Goal: Information Seeking & Learning: Learn about a topic

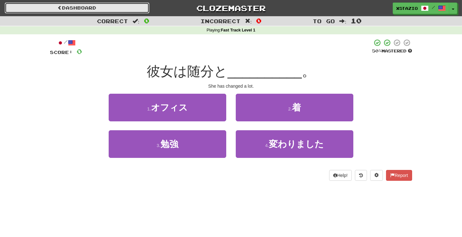
click at [93, 12] on link "Dashboard" at bounding box center [77, 8] width 144 height 11
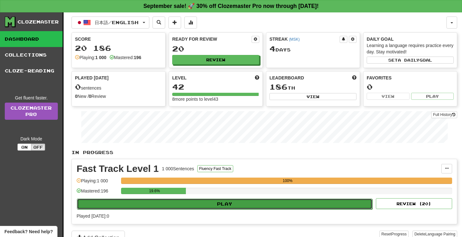
click at [211, 202] on button "Play" at bounding box center [224, 203] width 295 height 11
select select "**"
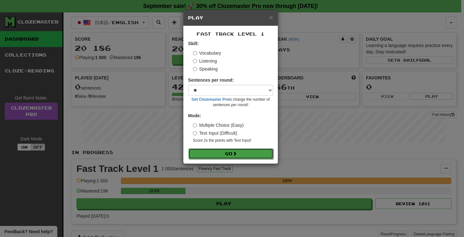
click at [259, 154] on button "Go" at bounding box center [231, 153] width 85 height 11
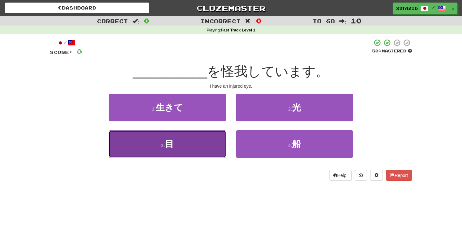
click at [193, 144] on button "3 . 目" at bounding box center [167, 144] width 117 height 28
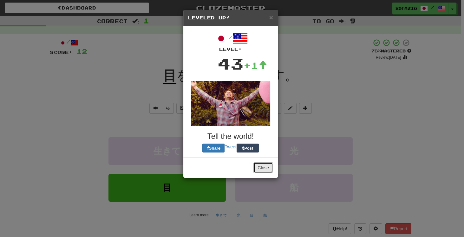
click at [259, 169] on button "Close" at bounding box center [264, 167] width 20 height 11
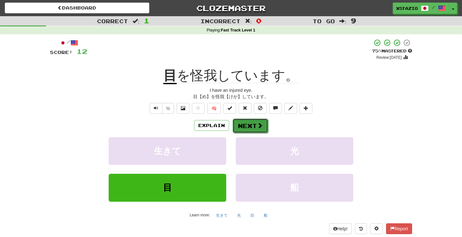
click at [240, 129] on button "Next" at bounding box center [250, 125] width 36 height 15
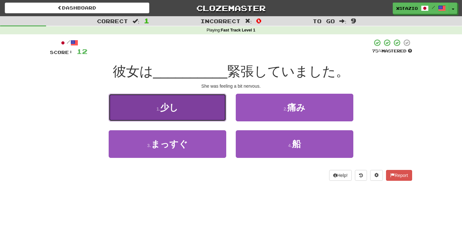
click at [195, 112] on button "1 . 少し" at bounding box center [167, 108] width 117 height 28
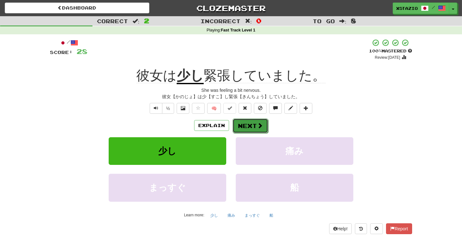
click at [255, 129] on button "Next" at bounding box center [250, 125] width 36 height 15
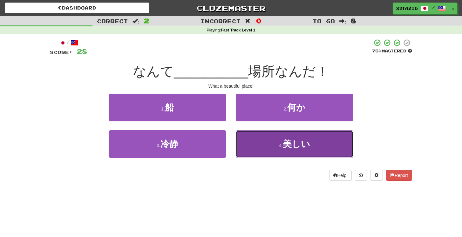
click at [268, 143] on button "4 . 美しい" at bounding box center [294, 144] width 117 height 28
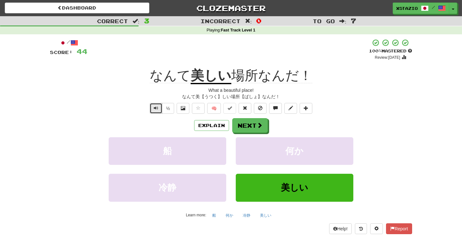
click at [152, 108] on button "Text-to-speech controls" at bounding box center [156, 108] width 13 height 11
click at [255, 128] on button "Next" at bounding box center [250, 125] width 36 height 15
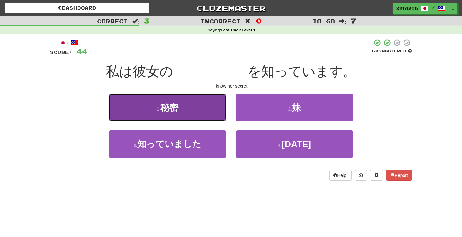
click at [206, 112] on button "1 . 秘密" at bounding box center [167, 108] width 117 height 28
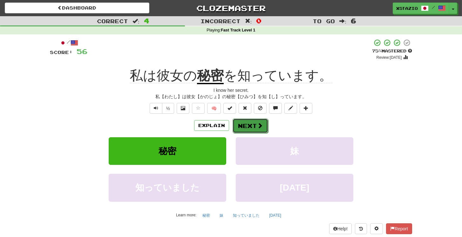
click at [253, 126] on button "Next" at bounding box center [250, 125] width 36 height 15
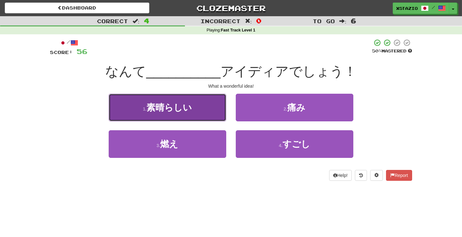
click at [215, 108] on button "1 . 素晴らしい" at bounding box center [167, 108] width 117 height 28
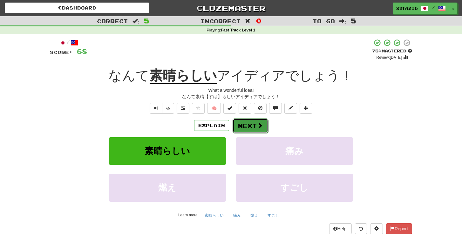
click at [252, 128] on button "Next" at bounding box center [250, 125] width 36 height 15
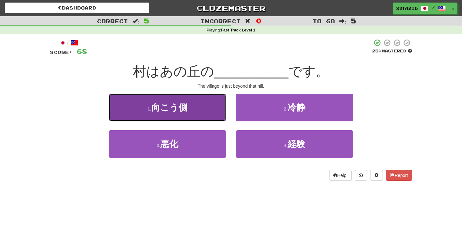
click at [210, 107] on button "1 . 向こう側" at bounding box center [167, 108] width 117 height 28
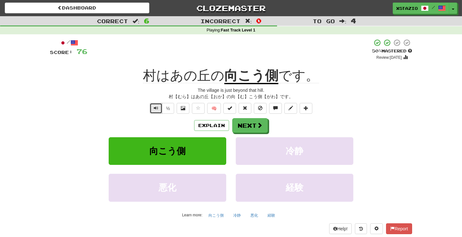
click at [156, 108] on span "Text-to-speech controls" at bounding box center [156, 108] width 4 height 4
click at [255, 124] on button "Next" at bounding box center [250, 125] width 36 height 15
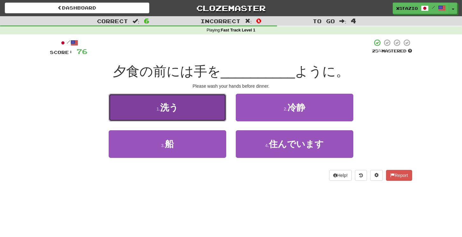
click at [202, 106] on button "1 . 洗う" at bounding box center [167, 108] width 117 height 28
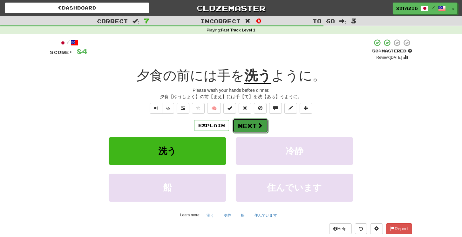
click at [256, 122] on button "Next" at bounding box center [250, 125] width 36 height 15
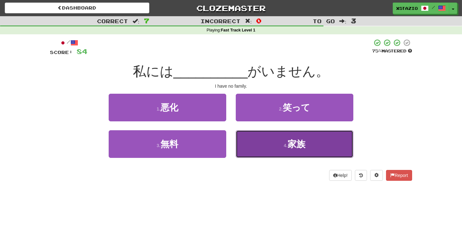
click at [295, 140] on span "家族" at bounding box center [296, 144] width 18 height 10
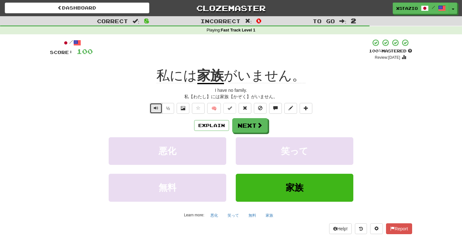
click at [160, 110] on button "Text-to-speech controls" at bounding box center [156, 108] width 13 height 11
click at [251, 127] on button "Next" at bounding box center [250, 125] width 36 height 15
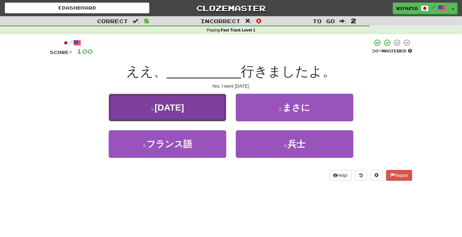
click at [181, 109] on button "1 . 昨日" at bounding box center [167, 108] width 117 height 28
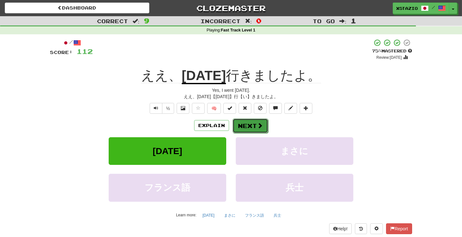
click at [258, 125] on span at bounding box center [260, 126] width 6 height 6
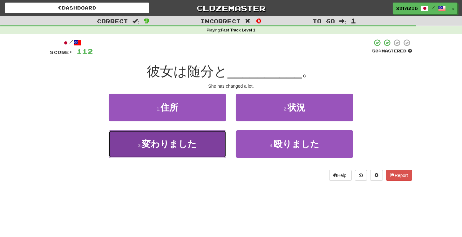
click at [183, 147] on span "変わりました" at bounding box center [169, 144] width 55 height 10
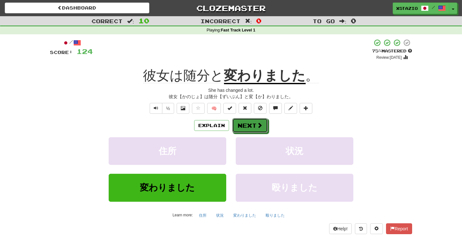
click at [260, 124] on span at bounding box center [260, 125] width 6 height 6
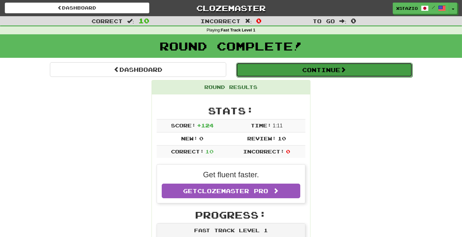
click at [317, 68] on button "Continue" at bounding box center [324, 70] width 176 height 15
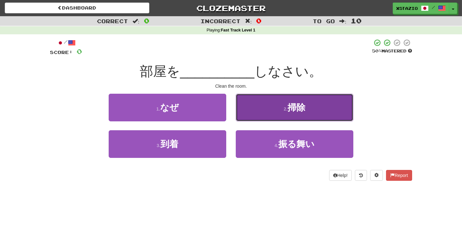
click at [287, 113] on button "2 . 掃除" at bounding box center [294, 108] width 117 height 28
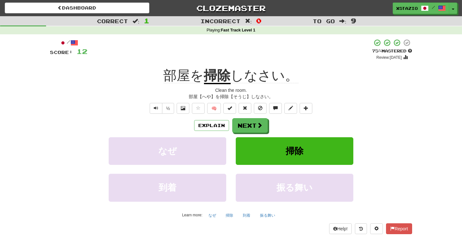
click at [354, 88] on div "Clean the room." at bounding box center [231, 90] width 362 height 6
click at [261, 127] on span at bounding box center [260, 126] width 6 height 6
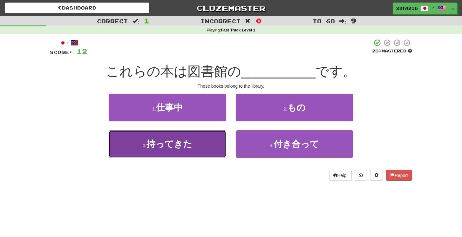
click at [189, 149] on span "持ってきた" at bounding box center [169, 144] width 46 height 10
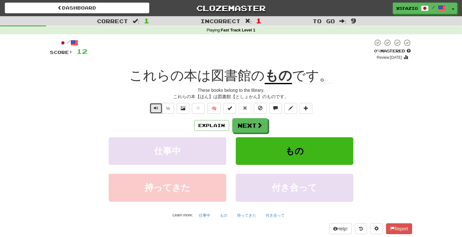
click at [157, 109] on span "Text-to-speech controls" at bounding box center [156, 108] width 4 height 4
click at [258, 126] on span at bounding box center [260, 126] width 6 height 6
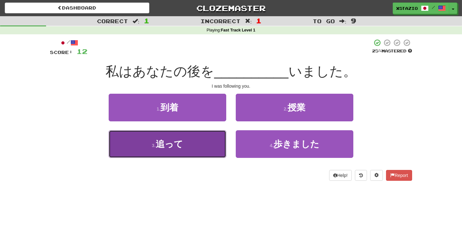
click at [198, 142] on button "3 . 追って" at bounding box center [167, 144] width 117 height 28
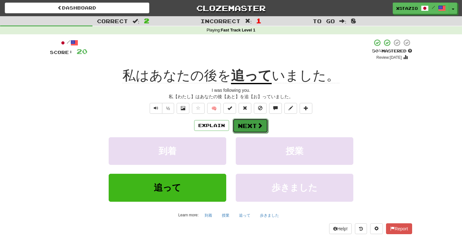
click at [257, 123] on span at bounding box center [260, 126] width 6 height 6
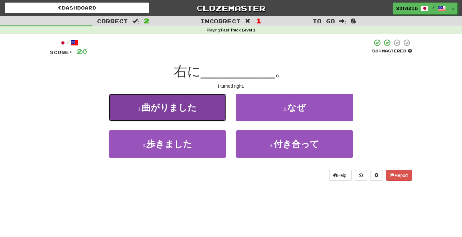
click at [196, 108] on span "曲がりました" at bounding box center [169, 108] width 55 height 10
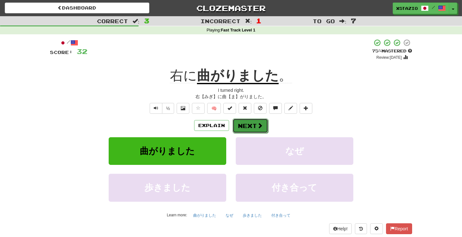
click at [246, 124] on button "Next" at bounding box center [250, 125] width 36 height 15
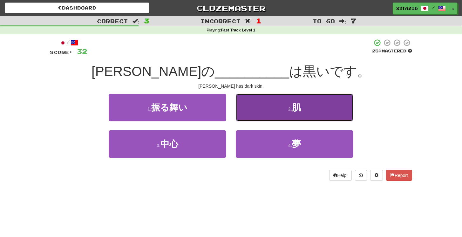
click at [313, 110] on button "2 . 肌" at bounding box center [294, 108] width 117 height 28
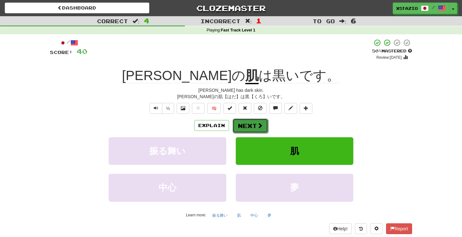
click at [255, 126] on button "Next" at bounding box center [250, 125] width 36 height 15
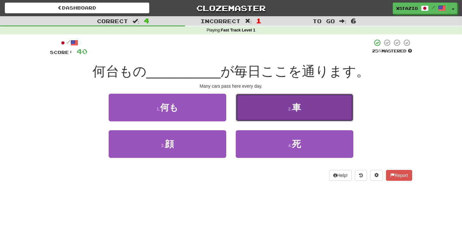
click at [303, 108] on button "2 . 車" at bounding box center [294, 108] width 117 height 28
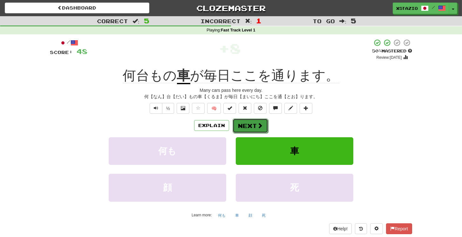
click at [245, 125] on button "Next" at bounding box center [250, 125] width 36 height 15
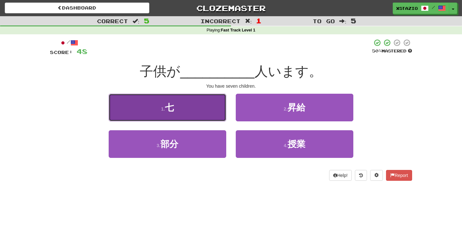
click at [196, 110] on button "1 . 七" at bounding box center [167, 108] width 117 height 28
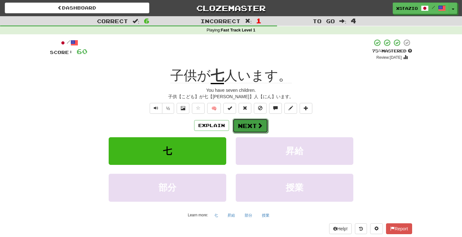
click at [258, 124] on span at bounding box center [260, 126] width 6 height 6
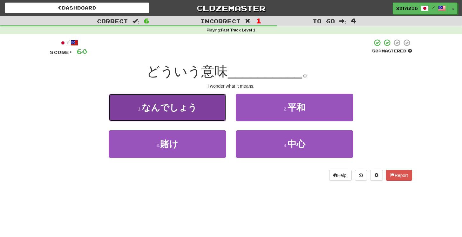
click at [195, 106] on span "なんでしょう" at bounding box center [169, 108] width 55 height 10
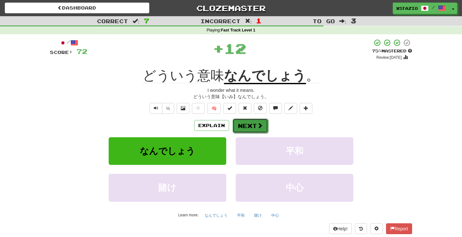
click at [248, 123] on button "Next" at bounding box center [250, 125] width 36 height 15
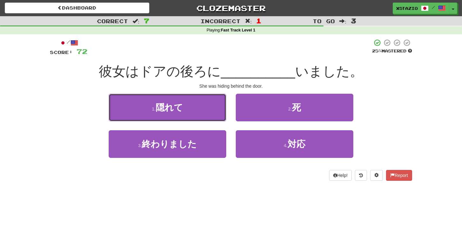
click at [175, 108] on span "隠れて" at bounding box center [169, 108] width 27 height 10
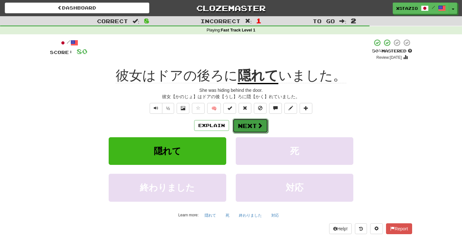
click at [260, 122] on button "Next" at bounding box center [250, 125] width 36 height 15
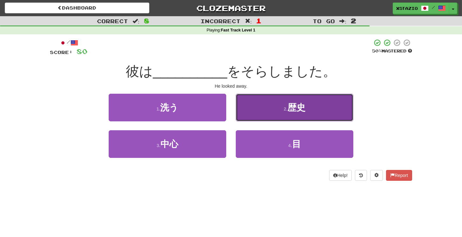
click at [280, 114] on button "2 . 歴史" at bounding box center [294, 108] width 117 height 28
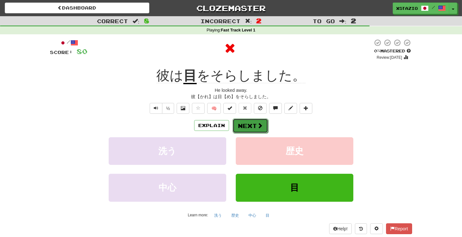
click at [259, 126] on span at bounding box center [260, 126] width 6 height 6
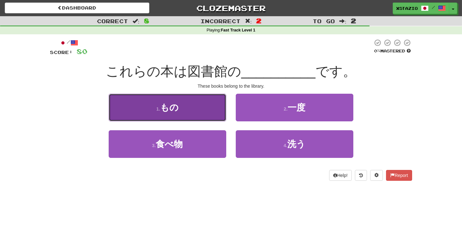
click at [198, 120] on button "1 . もの" at bounding box center [167, 108] width 117 height 28
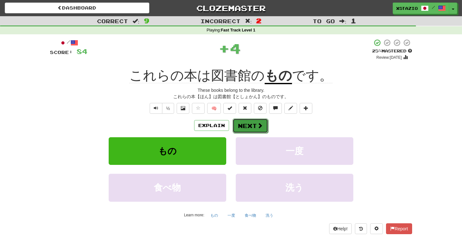
click at [258, 124] on span at bounding box center [260, 126] width 6 height 6
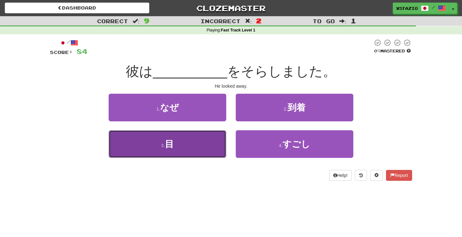
drag, startPoint x: 183, startPoint y: 143, endPoint x: 188, endPoint y: 142, distance: 5.3
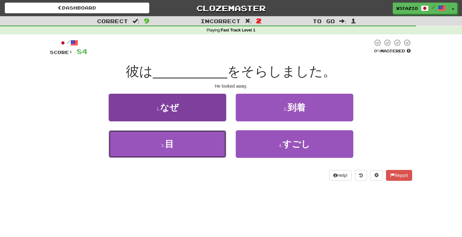
click at [183, 143] on button "3 . 目" at bounding box center [167, 144] width 117 height 28
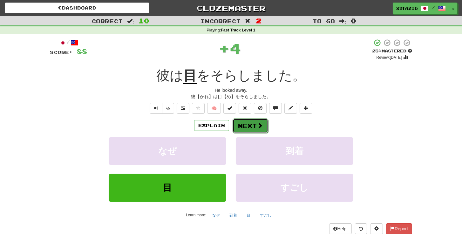
click at [244, 124] on button "Next" at bounding box center [250, 125] width 36 height 15
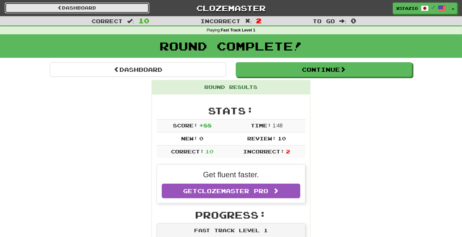
click at [115, 7] on link "Dashboard" at bounding box center [77, 8] width 144 height 11
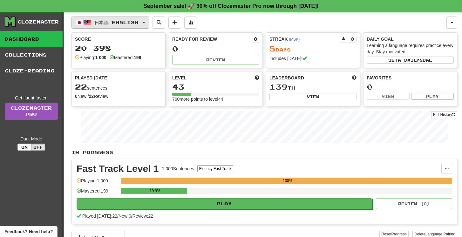
click at [145, 25] on button "日本語 / English" at bounding box center [110, 23] width 78 height 12
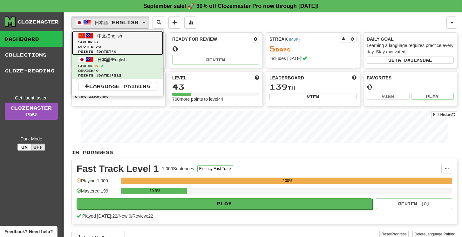
click at [128, 38] on link "中文 / English Streak: 0 Review: 20 Points today: 0" at bounding box center [117, 43] width 91 height 24
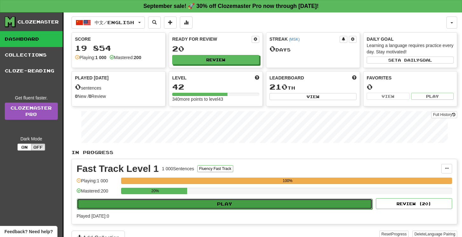
click at [206, 201] on button "Play" at bounding box center [224, 203] width 295 height 11
select select "**"
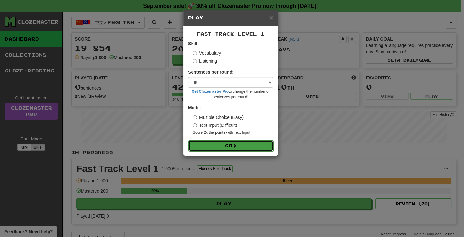
click at [241, 144] on button "Go" at bounding box center [231, 145] width 85 height 11
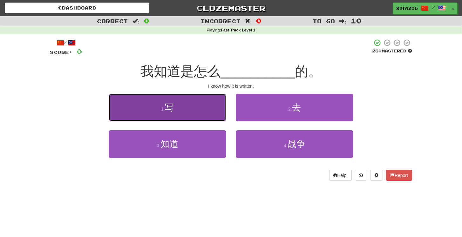
click at [187, 106] on button "1 . 写" at bounding box center [167, 108] width 117 height 28
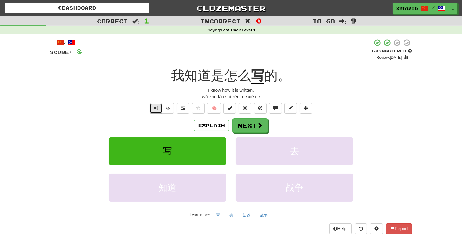
click at [159, 107] on button "Text-to-speech controls" at bounding box center [156, 108] width 13 height 11
click at [155, 104] on button "Text-to-speech controls" at bounding box center [156, 108] width 13 height 11
click at [251, 126] on button "Next" at bounding box center [250, 125] width 36 height 15
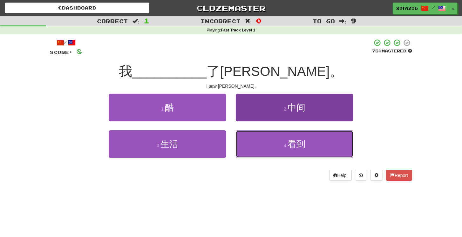
drag, startPoint x: 284, startPoint y: 146, endPoint x: 292, endPoint y: 142, distance: 9.3
click at [287, 146] on small "4 ." at bounding box center [286, 145] width 4 height 5
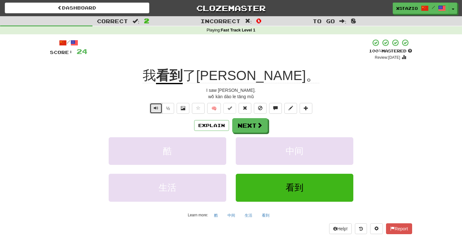
click at [161, 109] on button "Text-to-speech controls" at bounding box center [156, 108] width 13 height 11
click at [258, 123] on span at bounding box center [260, 126] width 6 height 6
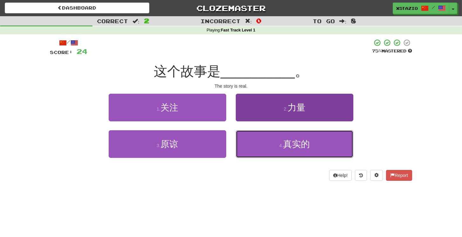
drag, startPoint x: 301, startPoint y: 147, endPoint x: 304, endPoint y: 143, distance: 5.4
click at [303, 147] on span "真实的" at bounding box center [296, 144] width 27 height 10
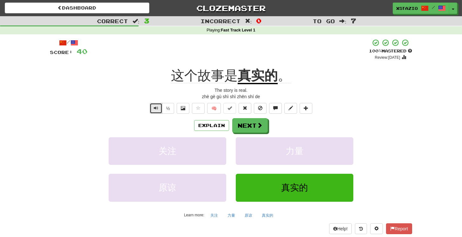
click at [158, 108] on span "Text-to-speech controls" at bounding box center [156, 108] width 4 height 4
click at [257, 123] on span at bounding box center [260, 126] width 6 height 6
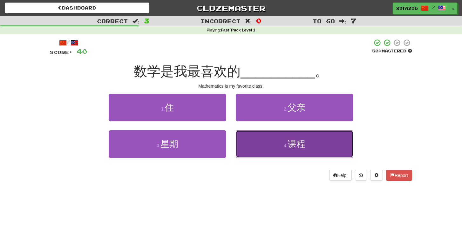
click at [301, 145] on span "课程" at bounding box center [296, 144] width 18 height 10
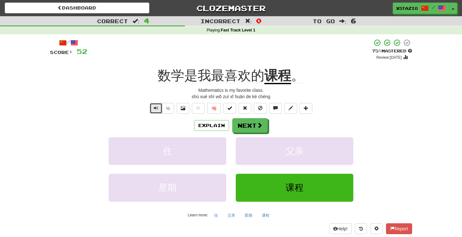
click at [159, 105] on button "Text-to-speech controls" at bounding box center [156, 108] width 13 height 11
click at [240, 130] on button "Next" at bounding box center [250, 125] width 36 height 15
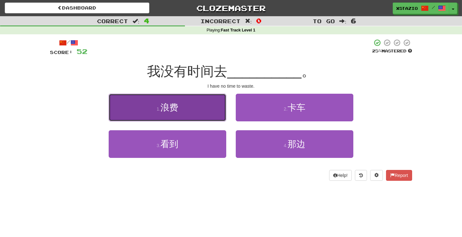
click at [183, 103] on button "1 . 浪费" at bounding box center [167, 108] width 117 height 28
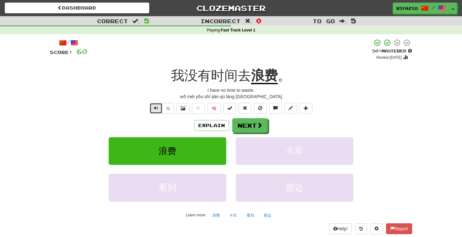
click at [154, 110] on span "Text-to-speech controls" at bounding box center [156, 108] width 4 height 4
click at [154, 109] on span "Text-to-speech controls" at bounding box center [156, 108] width 4 height 4
click at [260, 125] on span at bounding box center [260, 126] width 6 height 6
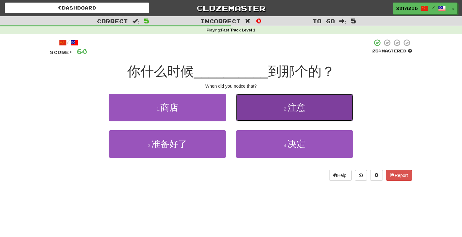
click at [302, 103] on span "注意" at bounding box center [296, 108] width 18 height 10
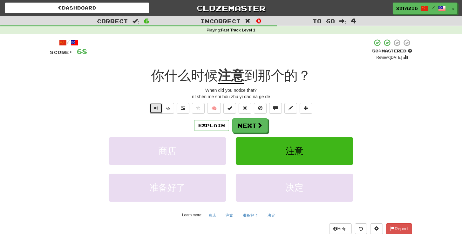
click at [162, 109] on button "Text-to-speech controls" at bounding box center [156, 108] width 13 height 11
click at [163, 109] on button "½" at bounding box center [168, 108] width 12 height 11
click at [159, 109] on button "Text-to-speech controls" at bounding box center [156, 108] width 13 height 11
click at [249, 126] on button "Next" at bounding box center [250, 125] width 36 height 15
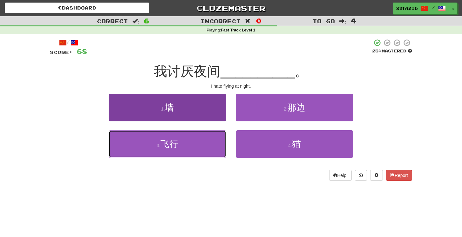
click at [173, 147] on span "飞行" at bounding box center [169, 144] width 18 height 10
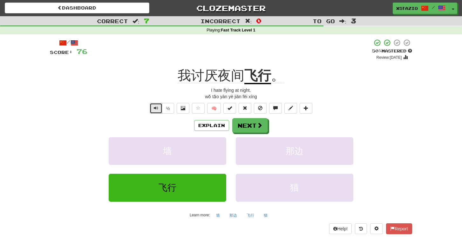
click at [156, 107] on span "Text-to-speech controls" at bounding box center [156, 108] width 4 height 4
click at [160, 109] on button "Text-to-speech controls" at bounding box center [156, 108] width 13 height 11
click at [258, 125] on span at bounding box center [260, 126] width 6 height 6
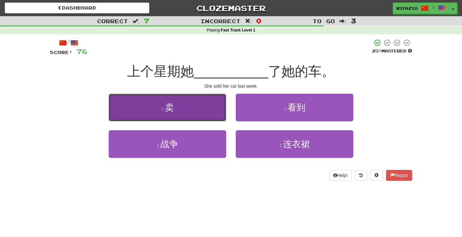
click at [182, 105] on button "1 . 卖" at bounding box center [167, 108] width 117 height 28
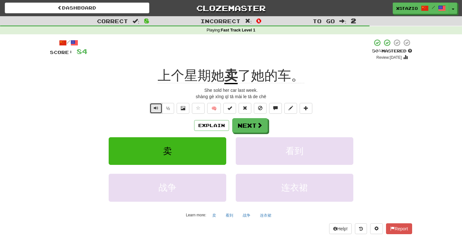
click at [152, 104] on button "Text-to-speech controls" at bounding box center [156, 108] width 13 height 11
drag, startPoint x: 231, startPoint y: 123, endPoint x: 241, endPoint y: 122, distance: 10.2
click at [235, 123] on div "Explain Next" at bounding box center [231, 125] width 362 height 15
click at [244, 123] on button "Next" at bounding box center [250, 125] width 36 height 15
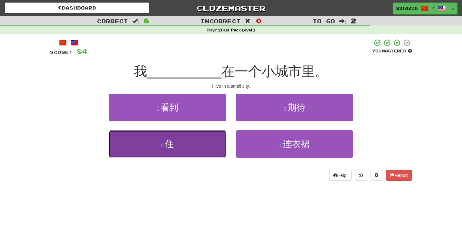
click at [204, 145] on button "3 . 住" at bounding box center [167, 144] width 117 height 28
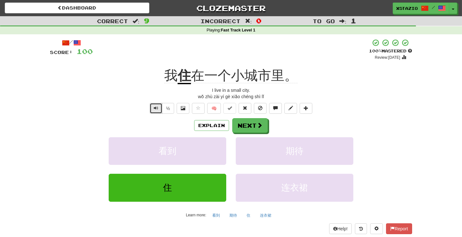
click at [159, 107] on button "Text-to-speech controls" at bounding box center [156, 108] width 13 height 11
click at [158, 108] on span "Text-to-speech controls" at bounding box center [156, 108] width 4 height 4
click at [253, 128] on button "Next" at bounding box center [250, 125] width 36 height 15
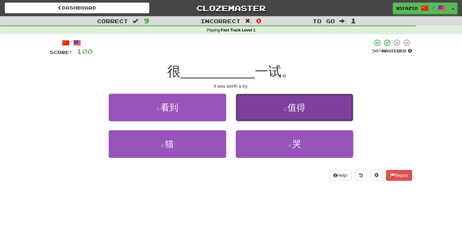
click at [262, 110] on button "2 . 值得" at bounding box center [294, 108] width 117 height 28
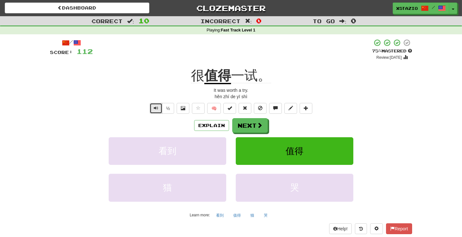
click at [155, 106] on span "Text-to-speech controls" at bounding box center [156, 108] width 4 height 4
click at [157, 107] on span "Text-to-speech controls" at bounding box center [156, 108] width 4 height 4
click at [250, 122] on button "Next" at bounding box center [250, 125] width 36 height 15
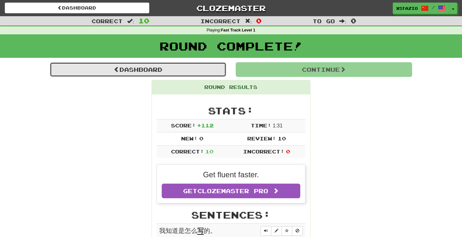
click at [166, 66] on link "Dashboard" at bounding box center [138, 69] width 176 height 15
click at [166, 68] on link "Dashboard" at bounding box center [138, 69] width 176 height 15
